Goal: Transaction & Acquisition: Purchase product/service

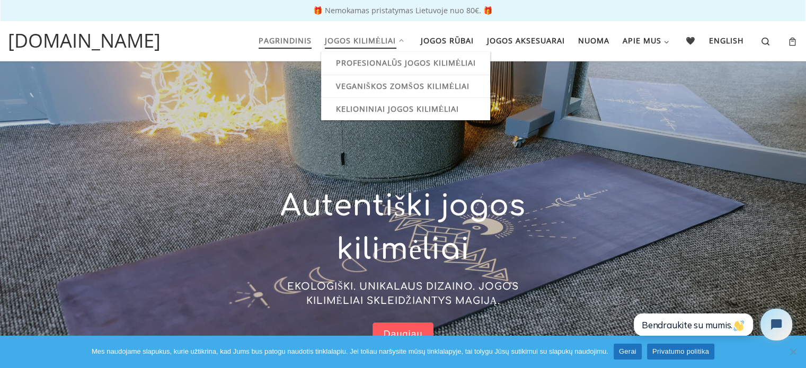
click at [400, 41] on icon at bounding box center [401, 41] width 11 height 1
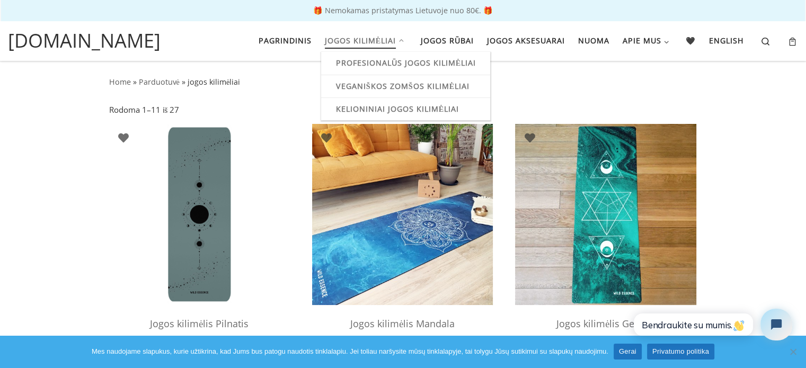
click at [400, 41] on icon at bounding box center [401, 41] width 11 height 1
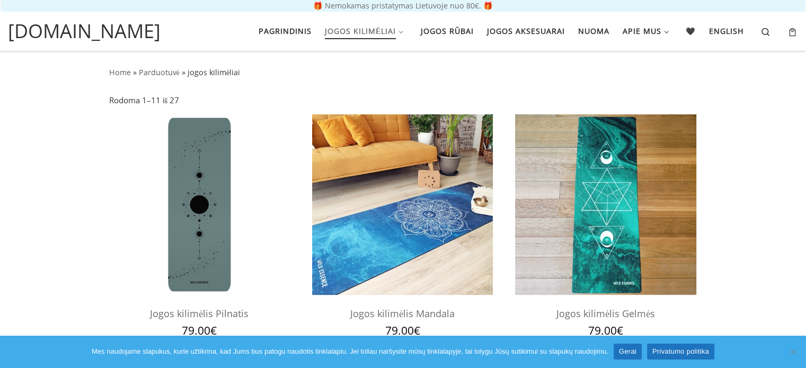
click at [400, 42] on div "Pagrindinis Jogos kilimėliai Profesionalūs jogos kilimėliai Veganiškos zomšos k…" at bounding box center [486, 31] width 637 height 32
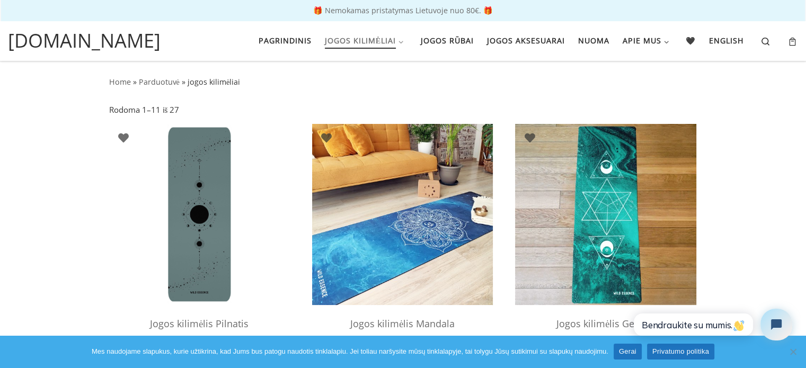
click at [400, 42] on li "Jogos kilimėliai Profesionalūs jogos kilimėliai Veganiškos zomšos kilimėliai Ke…" at bounding box center [365, 41] width 89 height 22
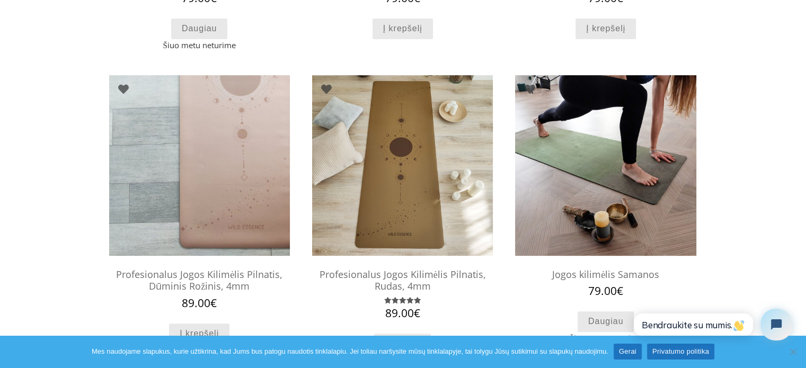
scroll to position [369, 0]
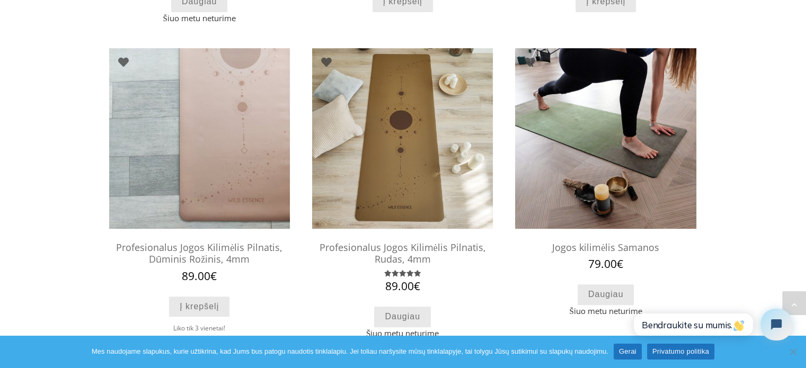
click at [637, 352] on link "Gerai" at bounding box center [628, 352] width 28 height 16
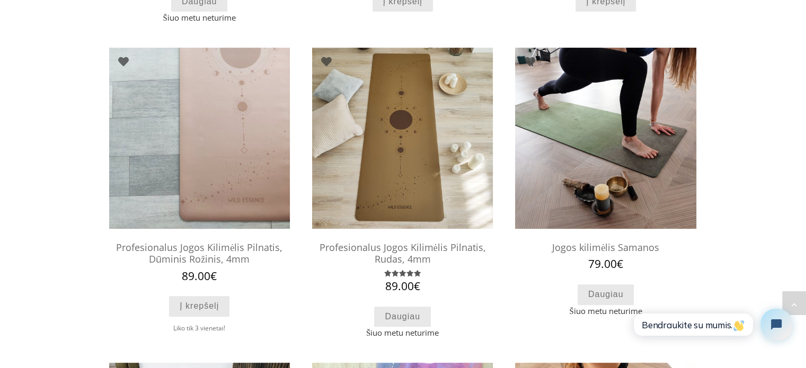
scroll to position [357, 0]
